Goal: Task Accomplishment & Management: Complete application form

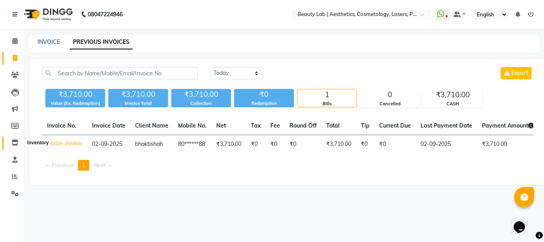
click at [14, 143] on icon at bounding box center [15, 142] width 7 height 6
select select "all"
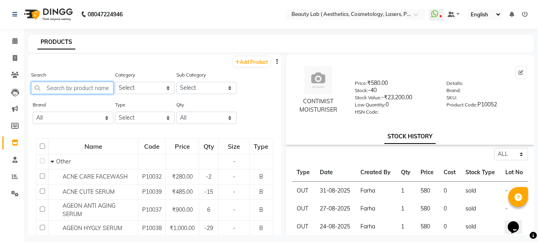
click at [76, 88] on input "text" at bounding box center [72, 88] width 82 height 12
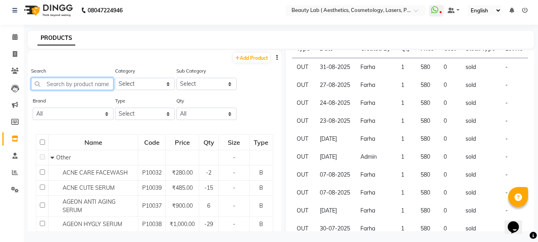
scroll to position [5, 0]
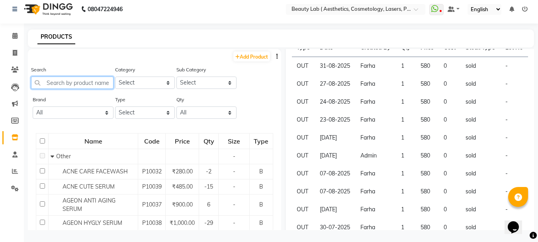
click at [92, 82] on input "text" at bounding box center [72, 82] width 82 height 12
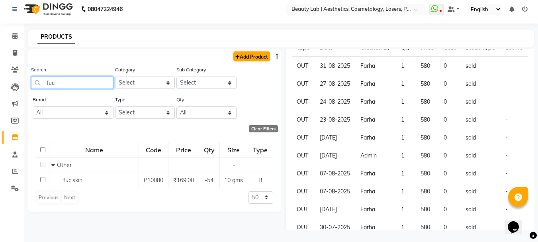
type input "fuc"
click at [247, 57] on link "Add Product" at bounding box center [251, 56] width 37 height 10
select select "true"
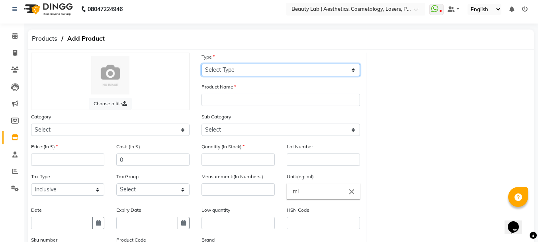
click at [217, 65] on select "Select Type Both Retail Consumable" at bounding box center [281, 70] width 159 height 12
select select "R"
click at [202, 64] on select "Select Type Both Retail Consumable" at bounding box center [281, 70] width 159 height 12
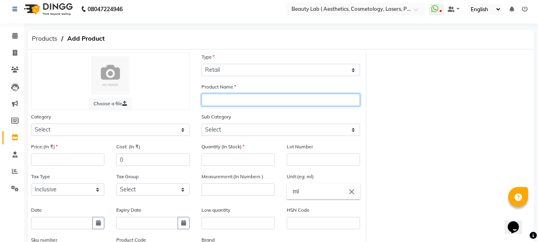
click at [221, 98] on input "text" at bounding box center [281, 100] width 159 height 12
type input "fucitent c"
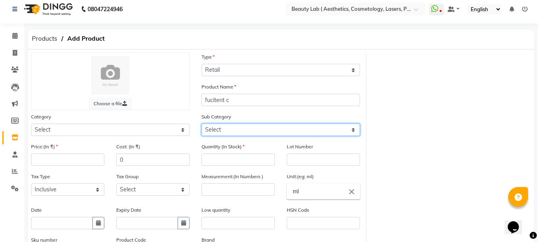
click at [227, 127] on select "Select" at bounding box center [281, 129] width 159 height 12
click at [349, 129] on select "Select" at bounding box center [281, 129] width 159 height 12
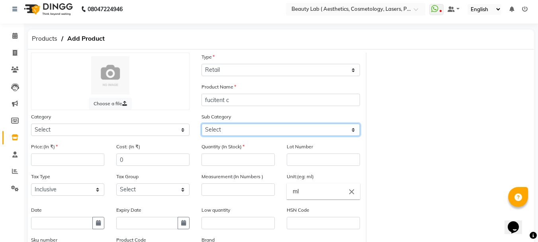
click at [349, 129] on select "Select" at bounding box center [281, 129] width 159 height 12
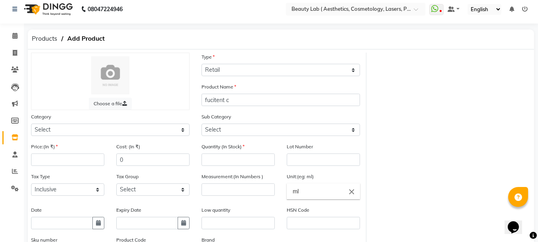
click at [312, 147] on label "Lot Number" at bounding box center [300, 146] width 26 height 7
click at [241, 161] on input "number" at bounding box center [238, 159] width 73 height 12
type input "25"
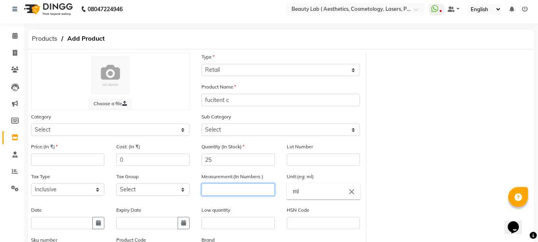
click at [244, 188] on input "number" at bounding box center [238, 189] width 73 height 12
type input "20"
click at [335, 188] on input "ml" at bounding box center [323, 191] width 73 height 16
type input "m"
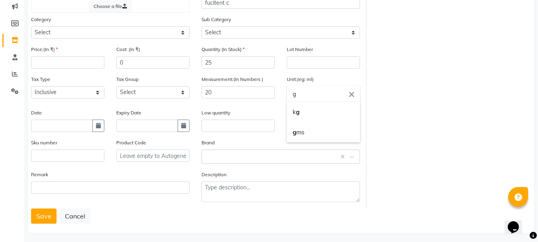
scroll to position [107, 0]
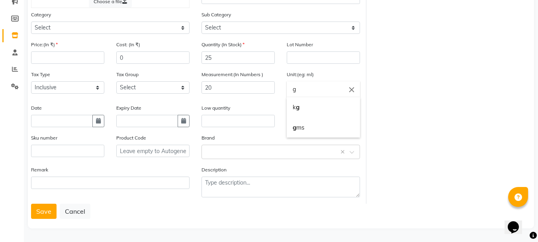
type input "g"
click at [224, 146] on div at bounding box center [269, 121] width 538 height 242
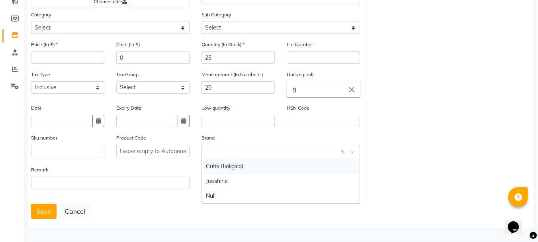
click at [224, 152] on input "text" at bounding box center [273, 151] width 134 height 8
type input "gbk"
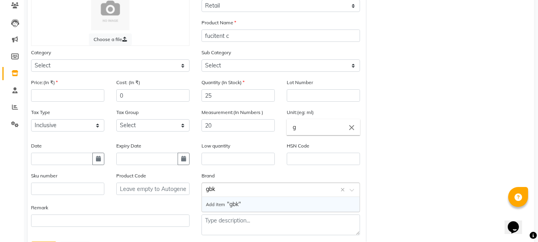
scroll to position [27, 0]
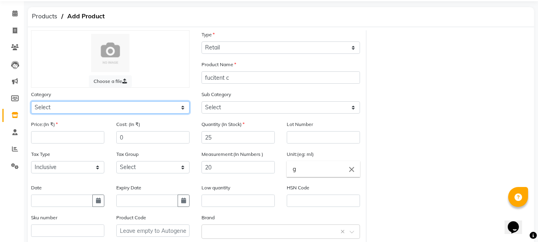
click at [64, 105] on select "Select Hair [PERSON_NAME] Waxing Disposable Threading Hands and Feet Beauty Pla…" at bounding box center [110, 107] width 159 height 12
select select "165101000"
click at [31, 101] on select "Select Hair [PERSON_NAME] Waxing Disposable Threading Hands and Feet Beauty Pla…" at bounding box center [110, 107] width 159 height 12
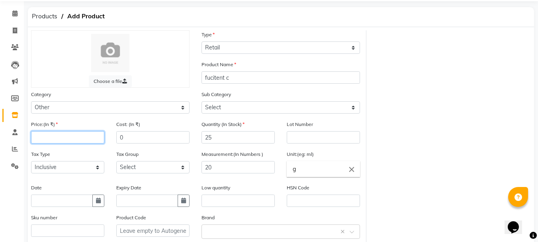
click at [52, 134] on input "number" at bounding box center [67, 137] width 73 height 12
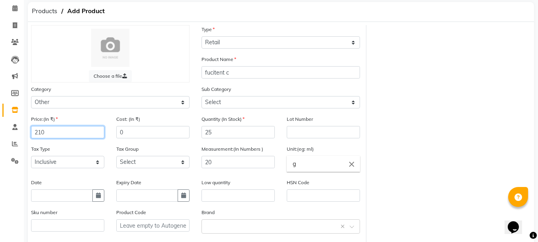
scroll to position [107, 0]
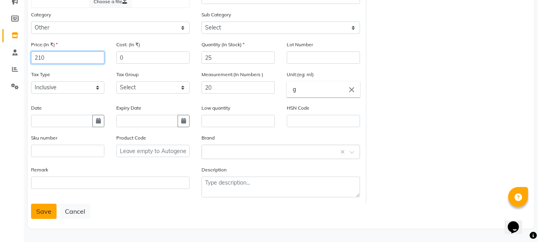
type input "210"
click at [42, 214] on button "Save" at bounding box center [43, 211] width 25 height 15
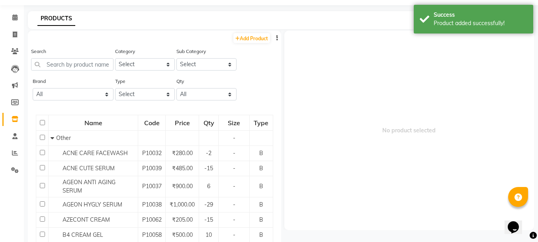
scroll to position [5, 0]
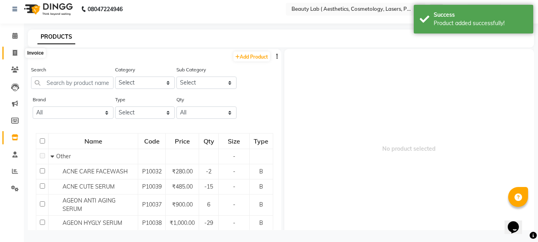
click at [13, 53] on icon at bounding box center [15, 53] width 4 height 6
select select "7169"
select select "service"
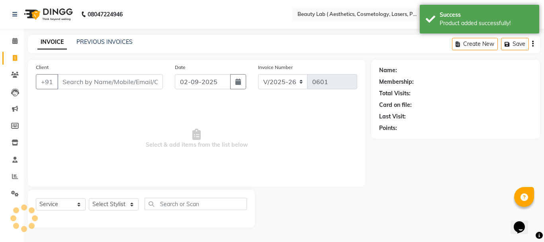
click at [83, 84] on input "Client" at bounding box center [110, 81] width 106 height 15
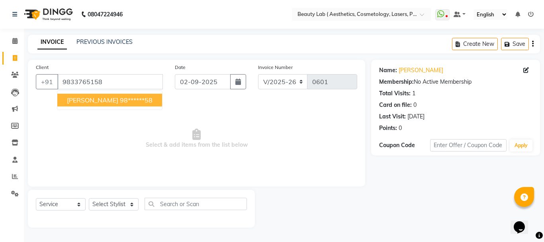
click at [98, 100] on span "[PERSON_NAME]" at bounding box center [92, 100] width 51 height 8
type input "98******58"
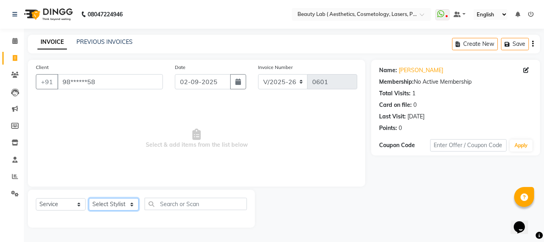
click at [116, 206] on select "Select Stylist [PERSON_NAME] neha nishu sarika" at bounding box center [114, 204] width 50 height 12
click at [119, 202] on select "Select Stylist [PERSON_NAME] neha nishu sarika" at bounding box center [114, 204] width 50 height 12
select select "59941"
click at [89, 198] on select "Select Stylist [PERSON_NAME] neha nishu sarika" at bounding box center [114, 204] width 50 height 12
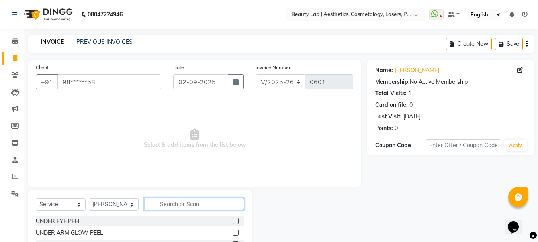
click at [192, 203] on input "text" at bounding box center [195, 204] width 100 height 12
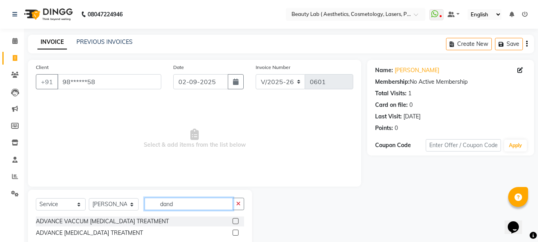
scroll to position [21, 0]
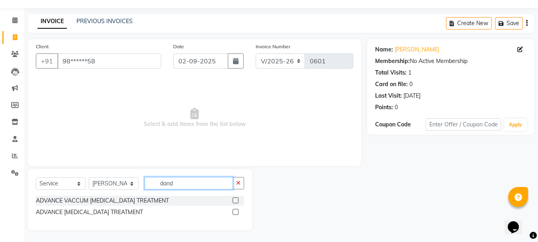
type input "dand"
click at [235, 210] on label at bounding box center [236, 212] width 6 height 6
click at [235, 210] on input "checkbox" at bounding box center [235, 212] width 5 height 5
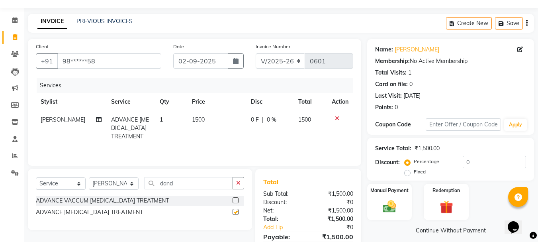
checkbox input "false"
click at [66, 184] on select "Select Service Product Membership Package Voucher Prepaid Gift Card" at bounding box center [61, 183] width 50 height 12
select select "product"
click at [36, 177] on select "Select Service Product Membership Package Voucher Prepaid Gift Card" at bounding box center [61, 183] width 50 height 12
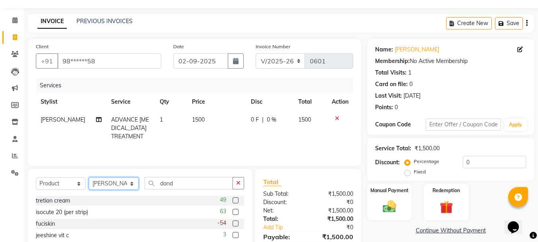
click at [125, 186] on select "Select Stylist [PERSON_NAME] neha nishu sarika" at bounding box center [114, 183] width 50 height 12
select select "59940"
click at [89, 177] on select "Select Stylist [PERSON_NAME] neha nishu sarika" at bounding box center [114, 183] width 50 height 12
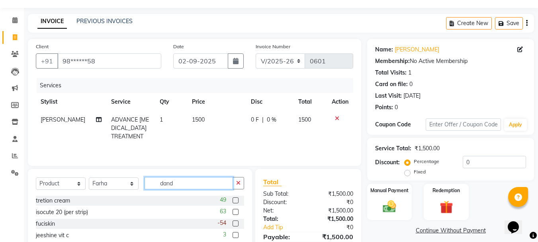
click at [194, 179] on input "dand" at bounding box center [189, 183] width 88 height 12
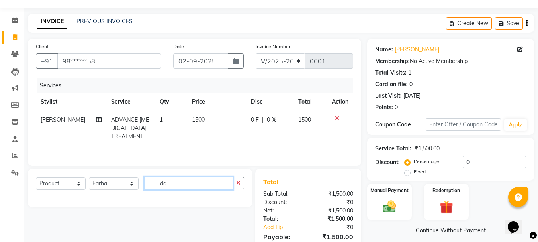
type input "d"
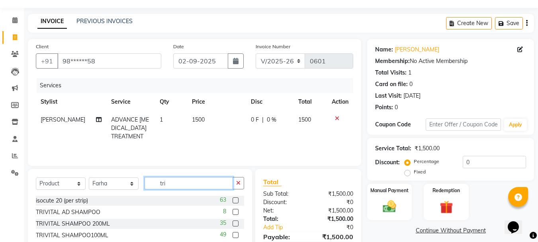
scroll to position [60, 0]
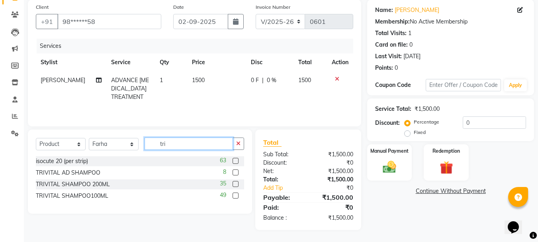
type input "tri"
click at [234, 170] on label at bounding box center [236, 172] width 6 height 6
click at [234, 170] on input "checkbox" at bounding box center [235, 172] width 5 height 5
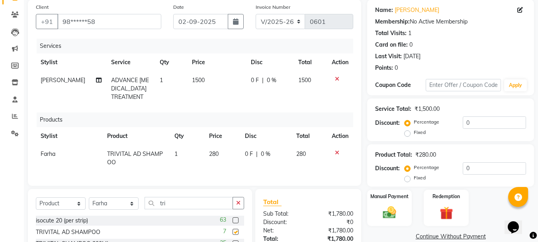
checkbox input "false"
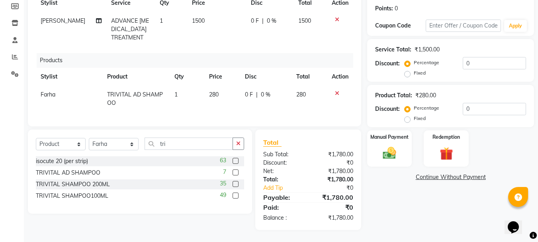
scroll to position [125, 0]
click at [387, 145] on img at bounding box center [389, 153] width 22 height 16
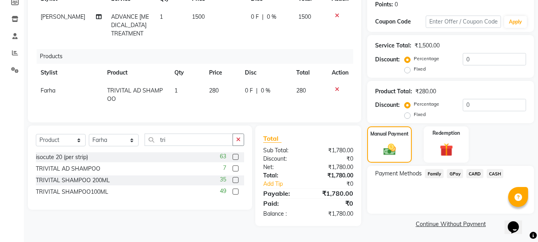
click at [479, 171] on span "CARD" at bounding box center [474, 173] width 17 height 9
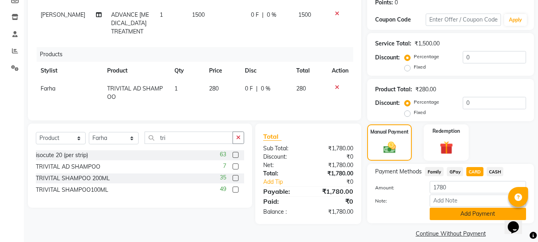
click at [476, 212] on button "Add Payment" at bounding box center [478, 214] width 96 height 12
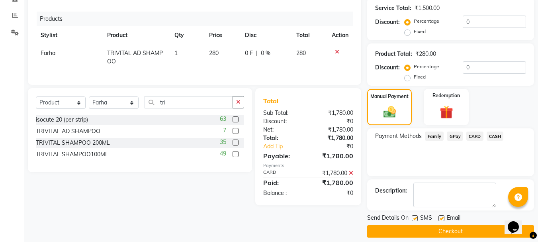
scroll to position [168, 0]
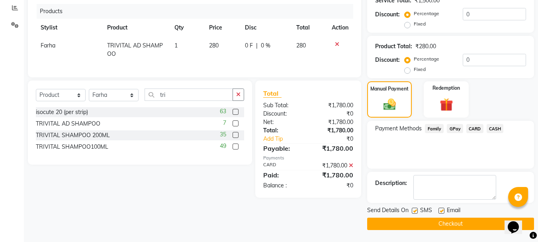
click at [442, 225] on button "Checkout" at bounding box center [450, 223] width 167 height 12
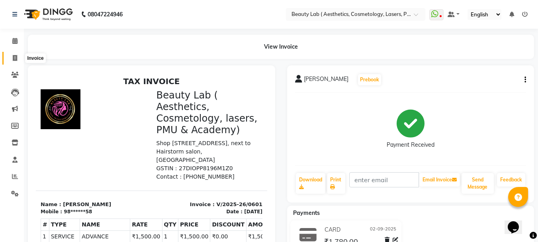
click at [16, 57] on icon at bounding box center [15, 58] width 4 height 6
select select "7169"
select select "service"
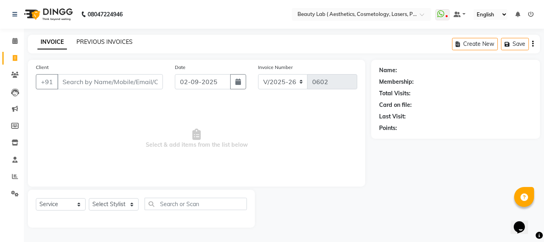
click at [111, 43] on link "PREVIOUS INVOICES" at bounding box center [104, 41] width 56 height 7
